Goal: Task Accomplishment & Management: Use online tool/utility

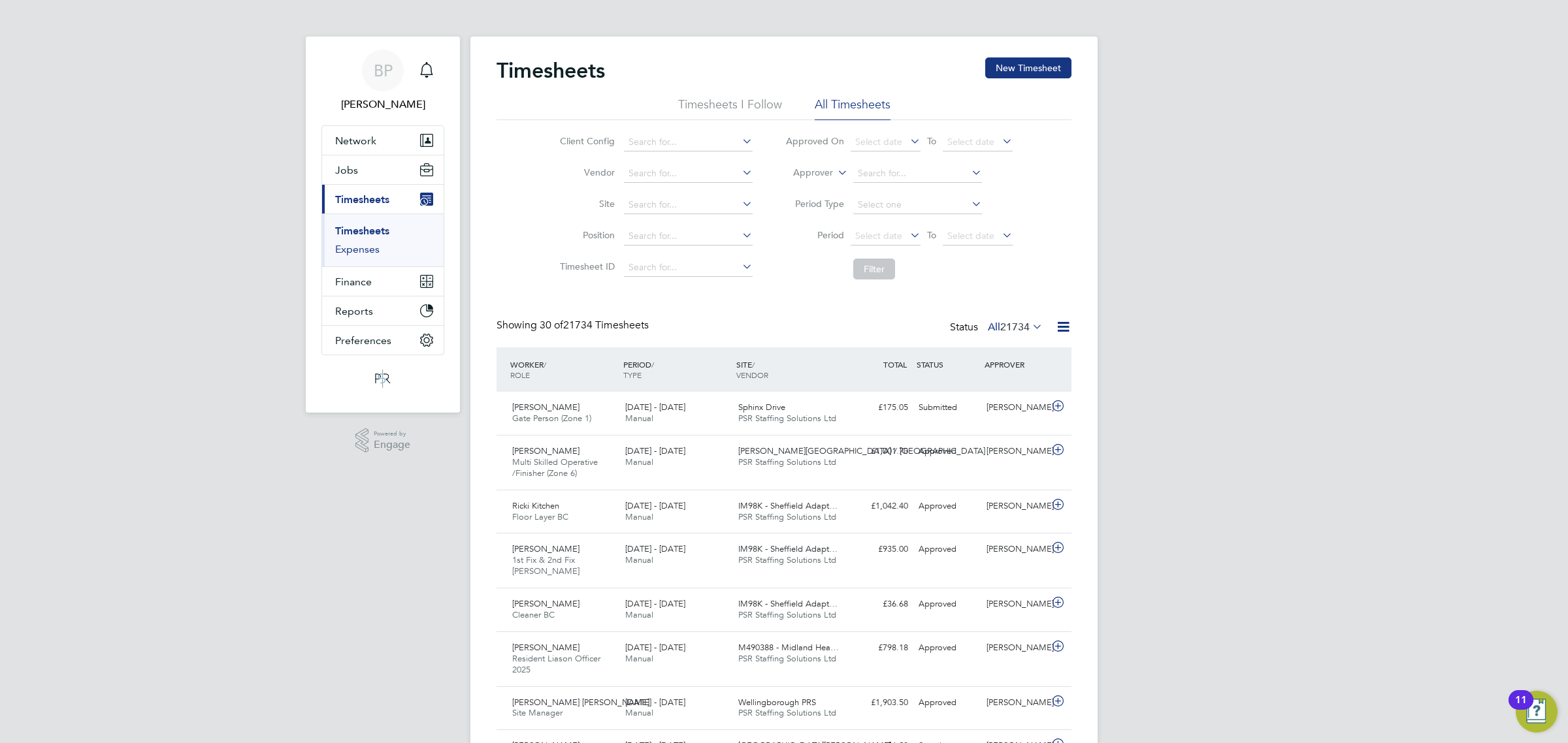
click at [363, 248] on link "Expenses" at bounding box center [357, 249] width 45 height 13
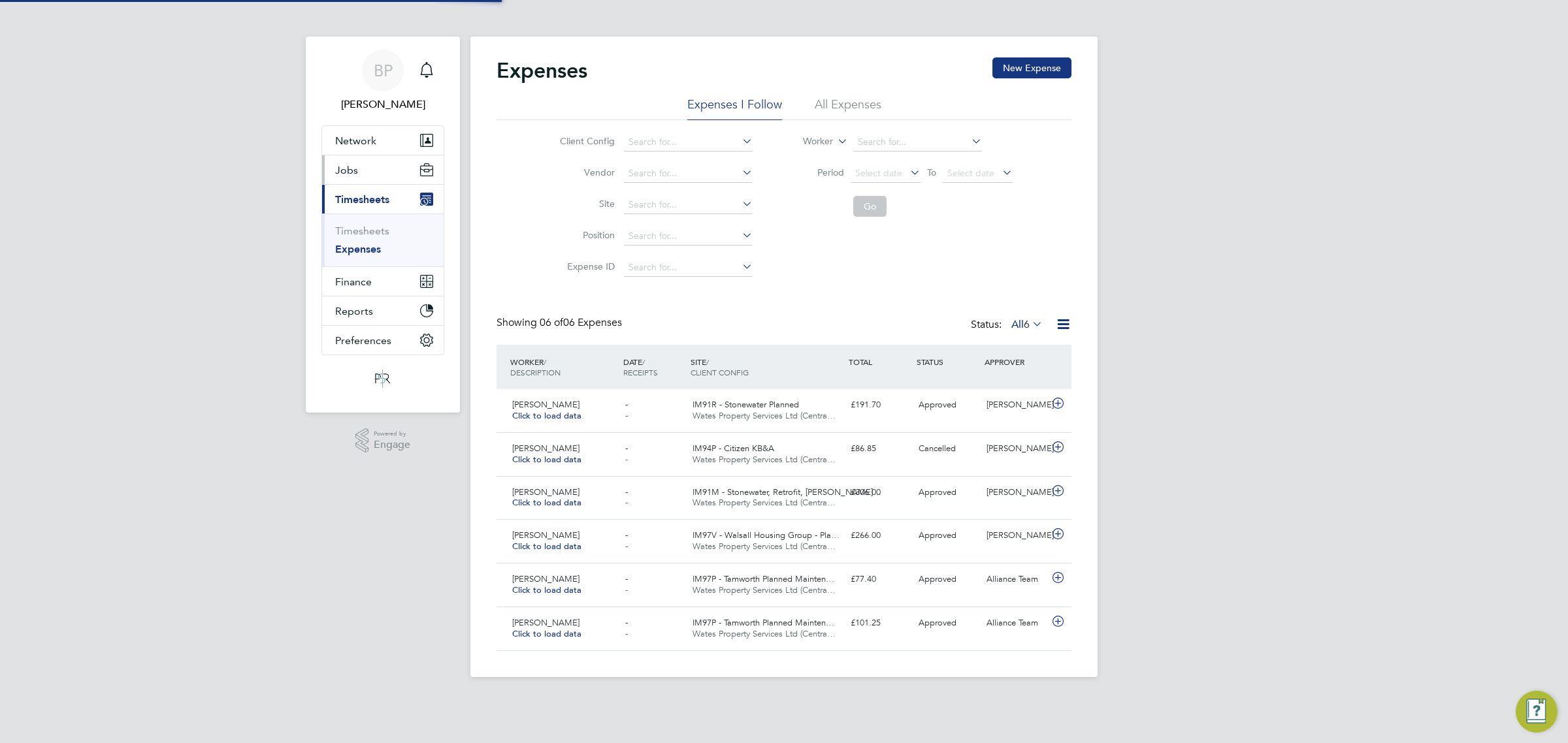
drag, startPoint x: 347, startPoint y: 173, endPoint x: 353, endPoint y: 177, distance: 7.2
click at [347, 173] on span "Jobs" at bounding box center [346, 170] width 23 height 13
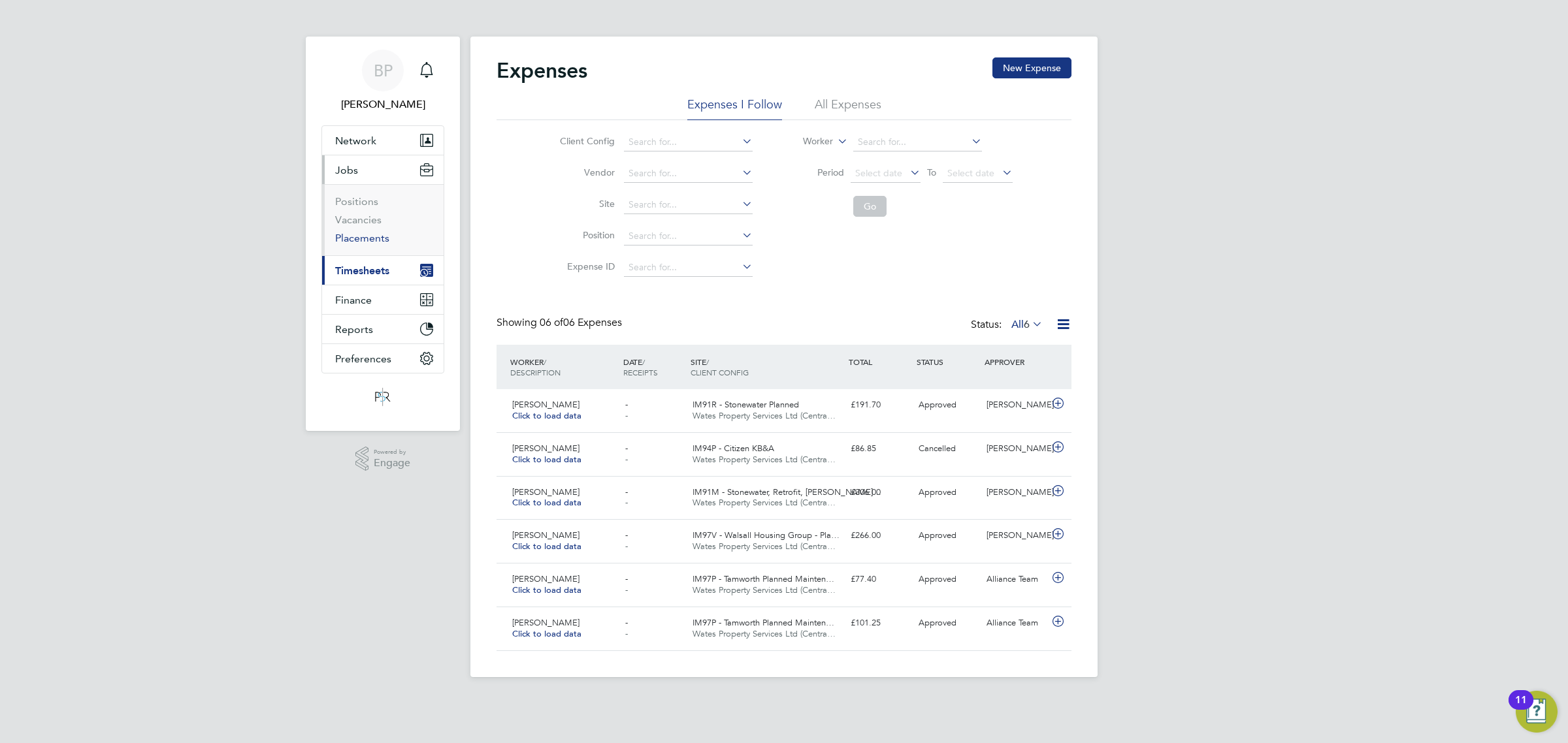
click at [367, 242] on link "Placements" at bounding box center [362, 238] width 54 height 13
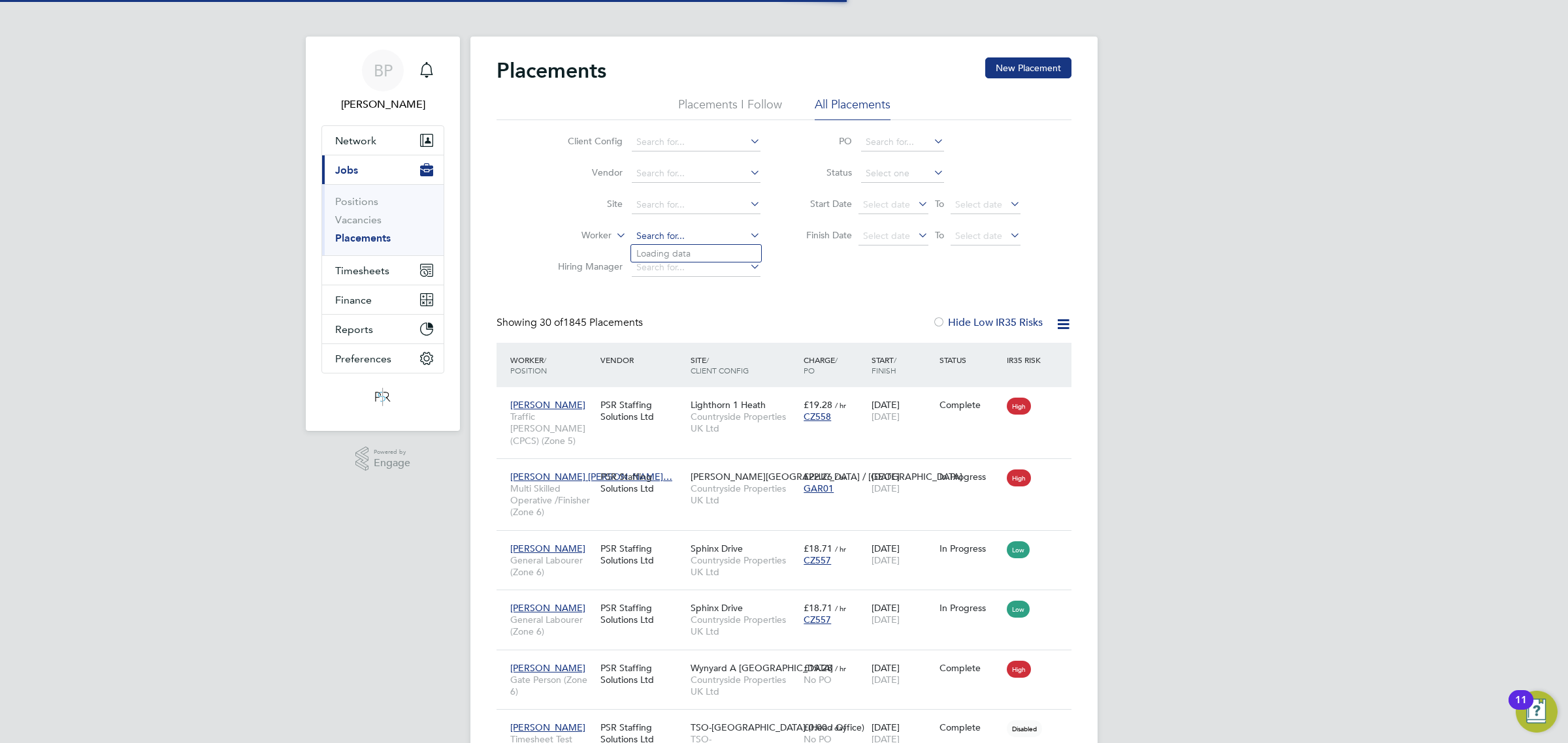
click at [646, 235] on input at bounding box center [696, 236] width 129 height 18
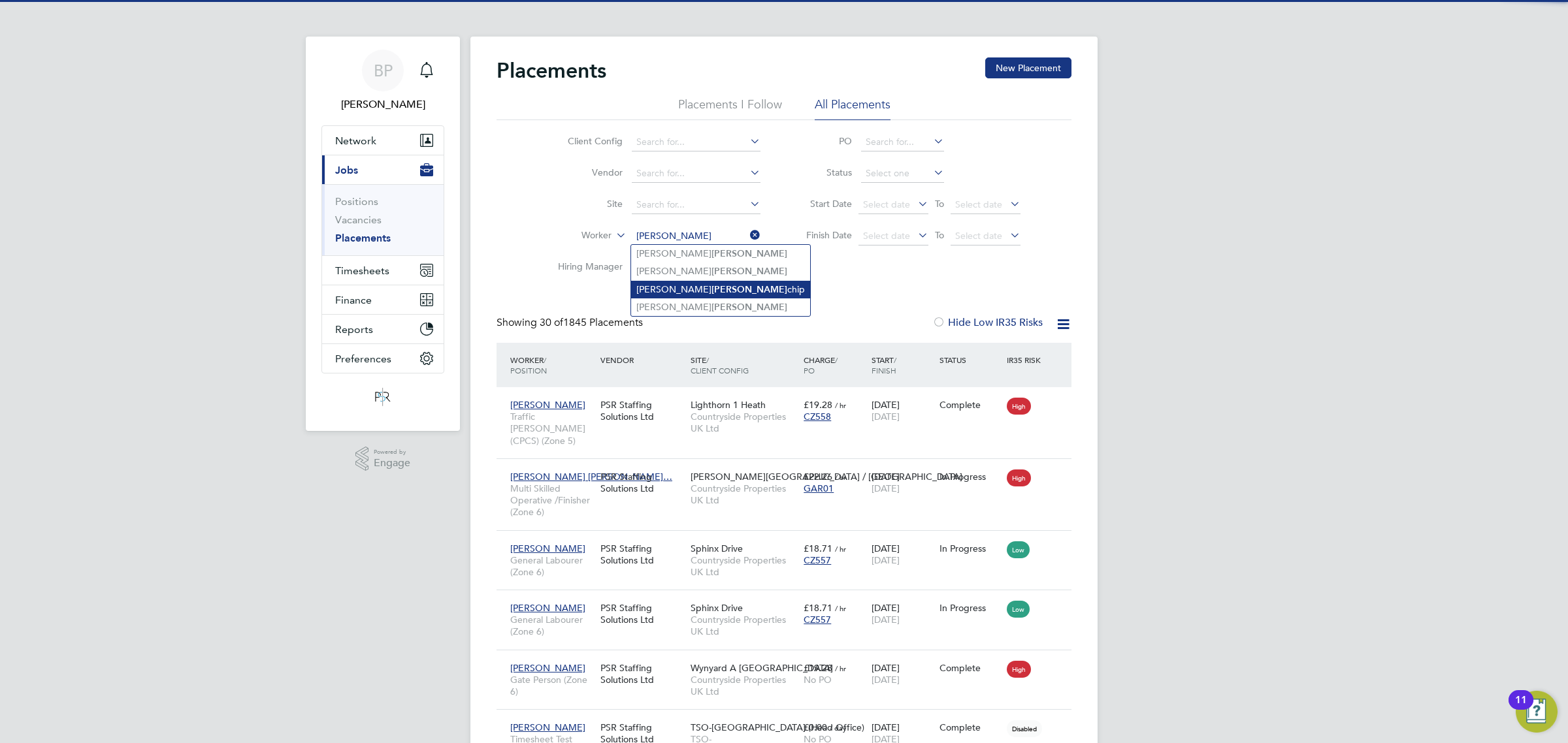
click at [687, 288] on li "[PERSON_NAME] chip" at bounding box center [720, 289] width 179 height 18
type input "[PERSON_NAME]"
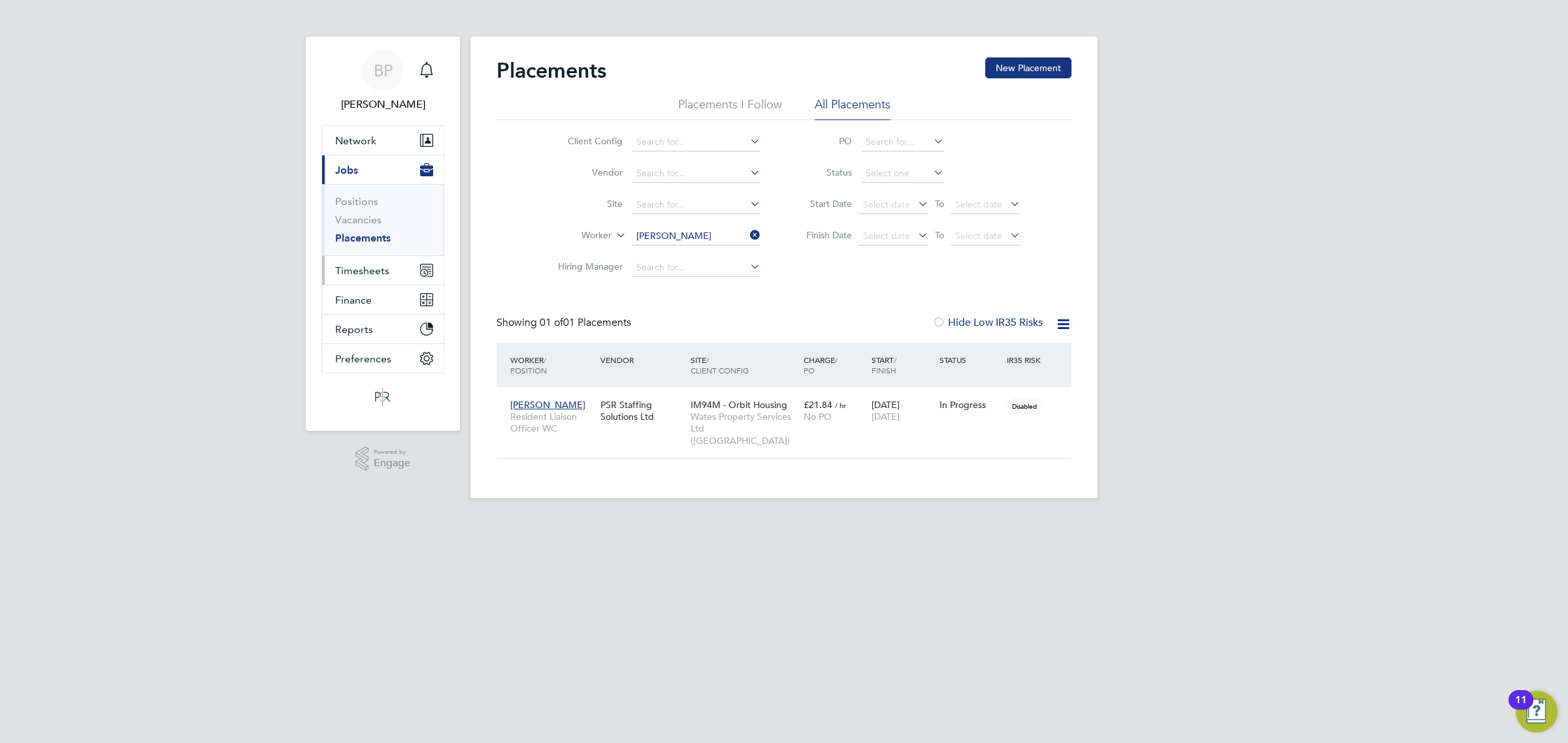
click at [363, 269] on span "Timesheets" at bounding box center [362, 270] width 54 height 13
click at [360, 227] on link "Timesheets" at bounding box center [362, 231] width 54 height 13
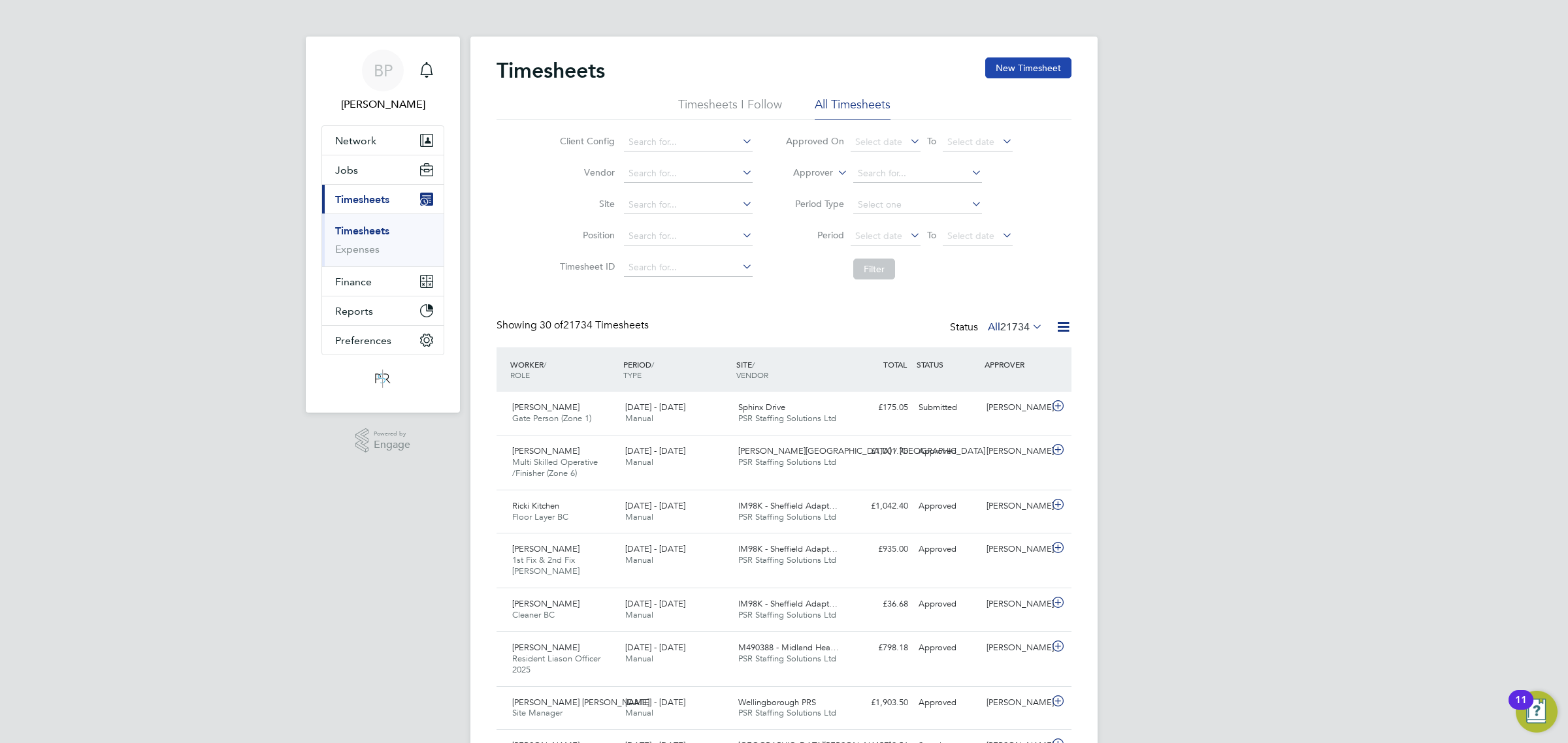
click at [1022, 72] on button "New Timesheet" at bounding box center [1028, 68] width 86 height 21
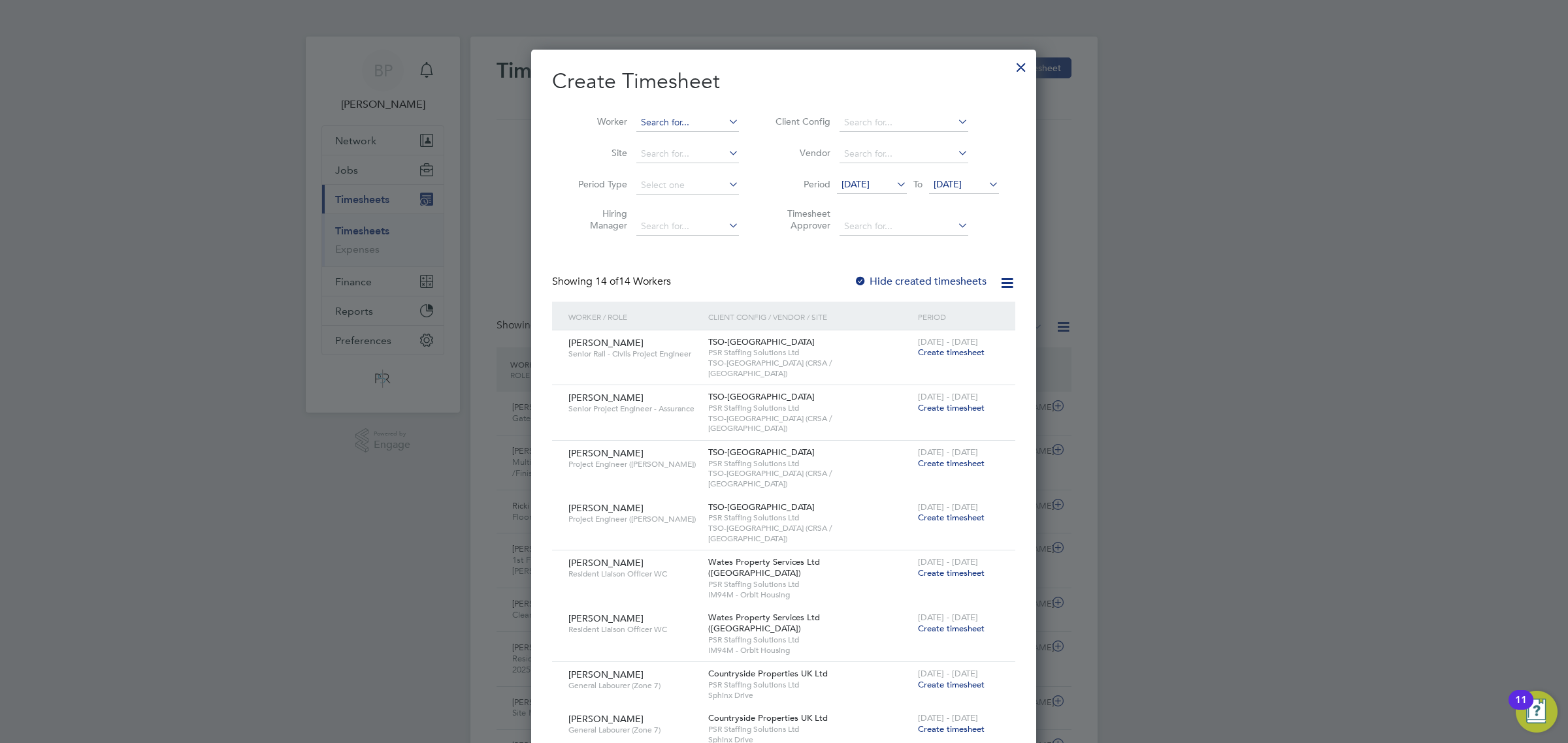
click at [661, 127] on input at bounding box center [687, 122] width 102 height 18
click at [716, 177] on b "[PERSON_NAME]" at bounding box center [754, 175] width 76 height 11
type input "[PERSON_NAME]"
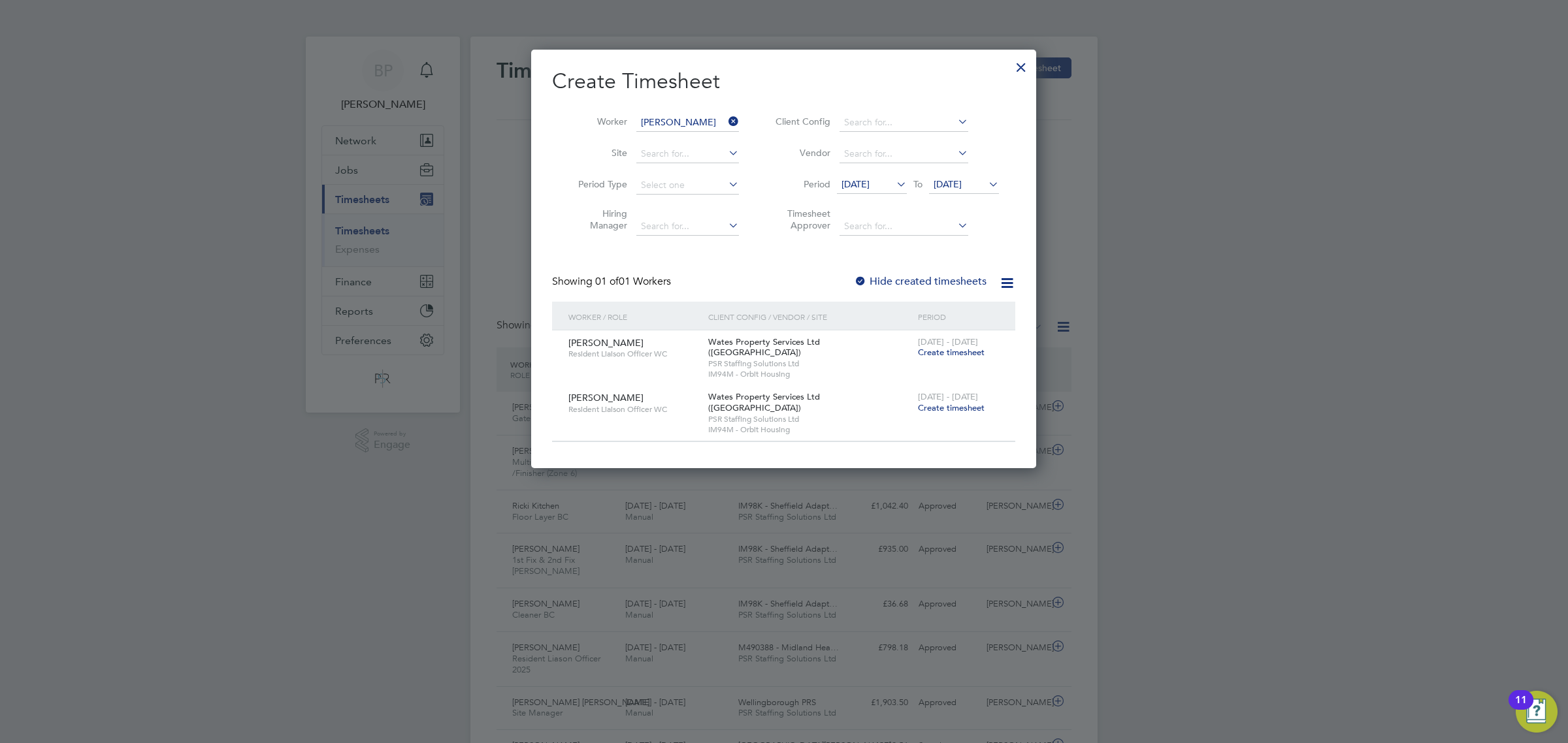
click at [961, 181] on span "[DATE]" at bounding box center [947, 184] width 28 height 12
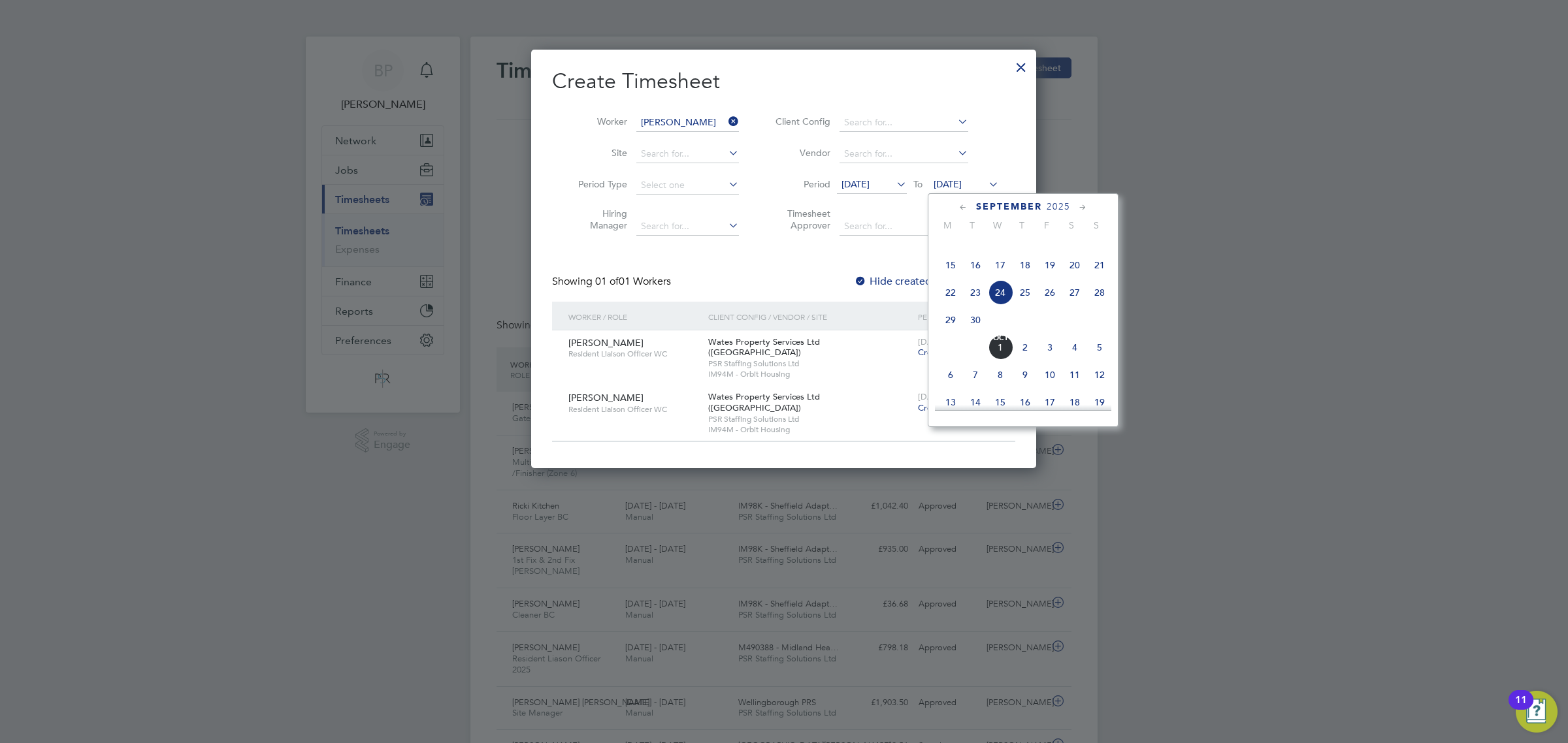
click at [1083, 205] on icon at bounding box center [1083, 208] width 13 height 14
click at [945, 330] on span "20" at bounding box center [950, 318] width 25 height 25
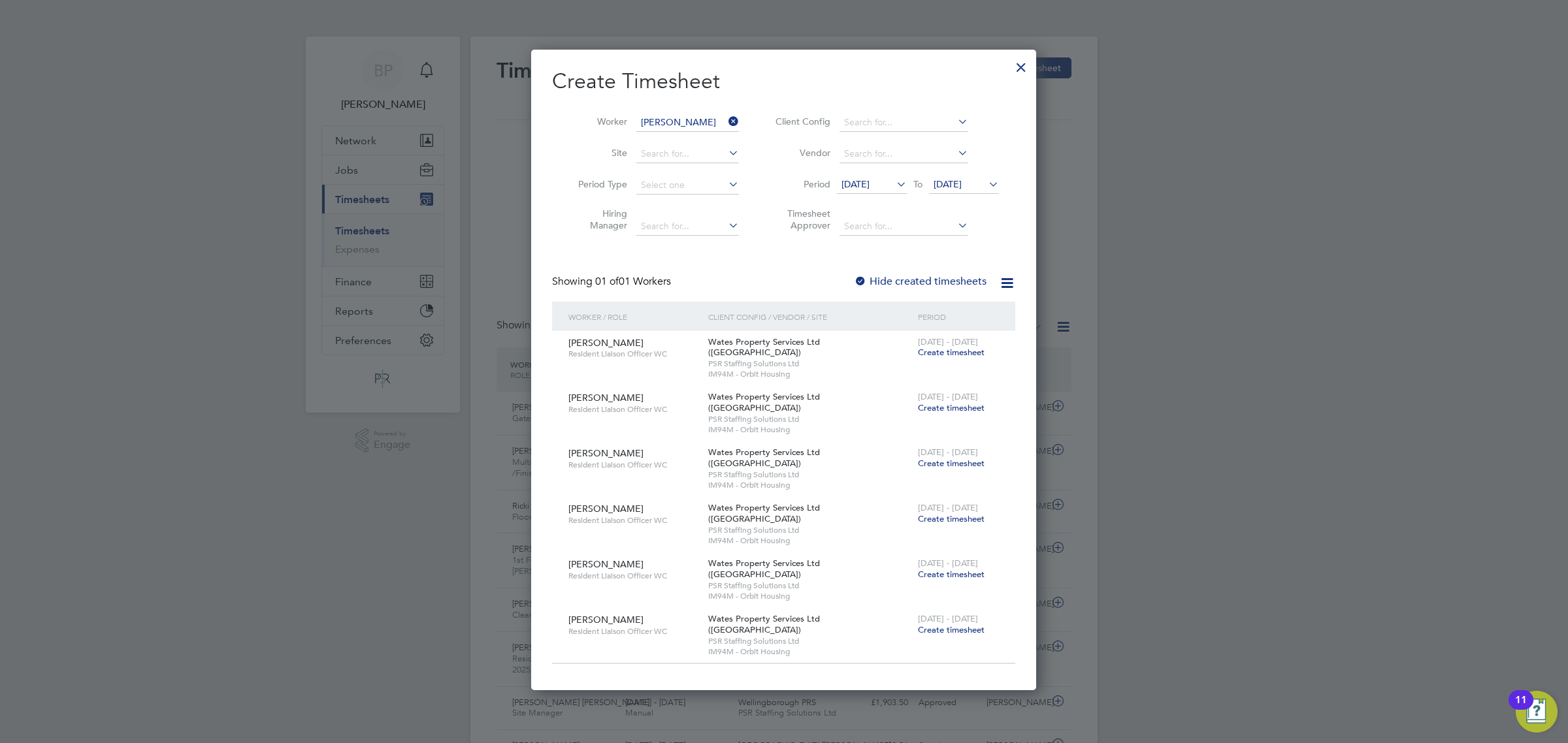
click at [1069, 105] on div at bounding box center [784, 371] width 1568 height 743
click at [1020, 66] on div at bounding box center [1021, 64] width 23 height 23
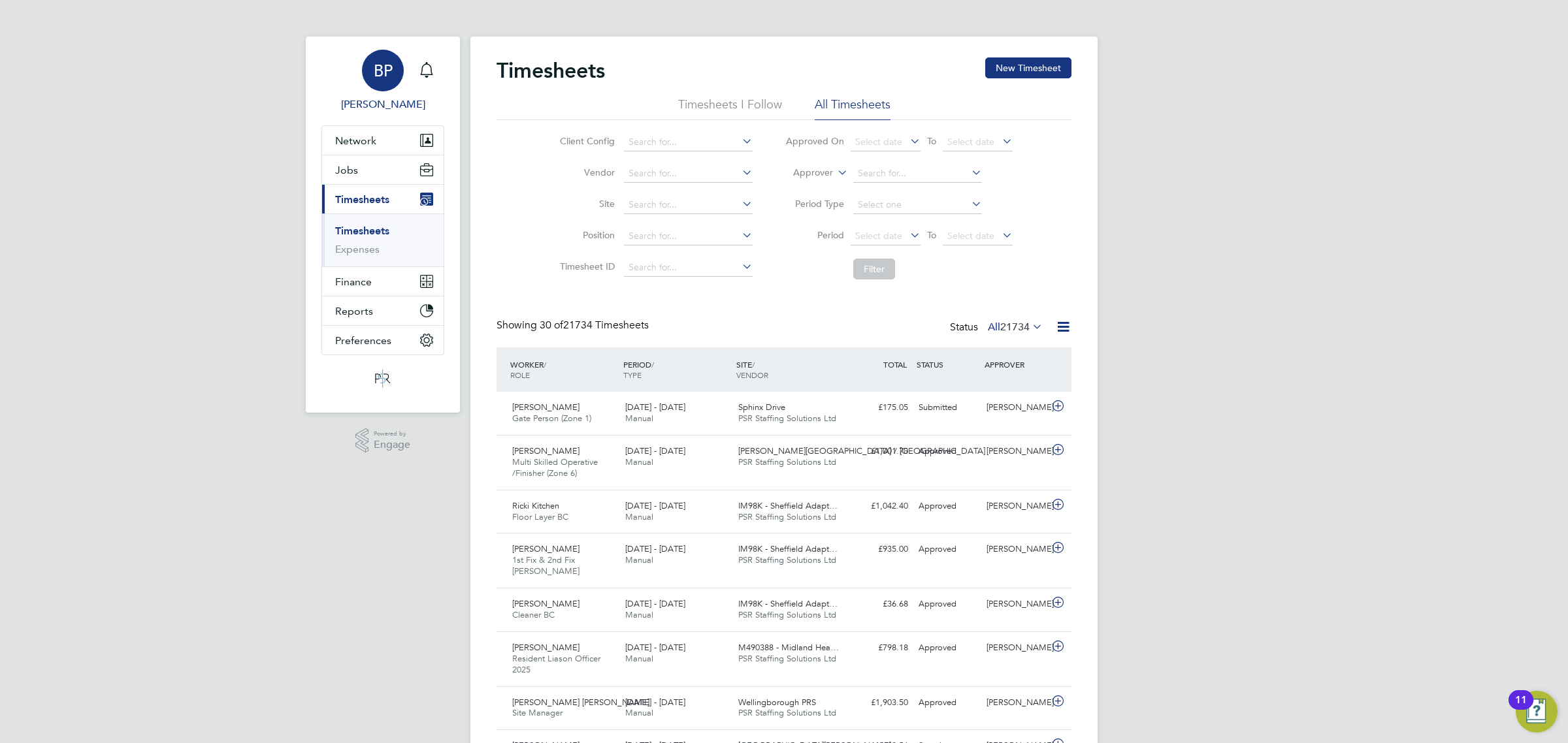
scroll to position [33, 113]
